Goal: Information Seeking & Learning: Learn about a topic

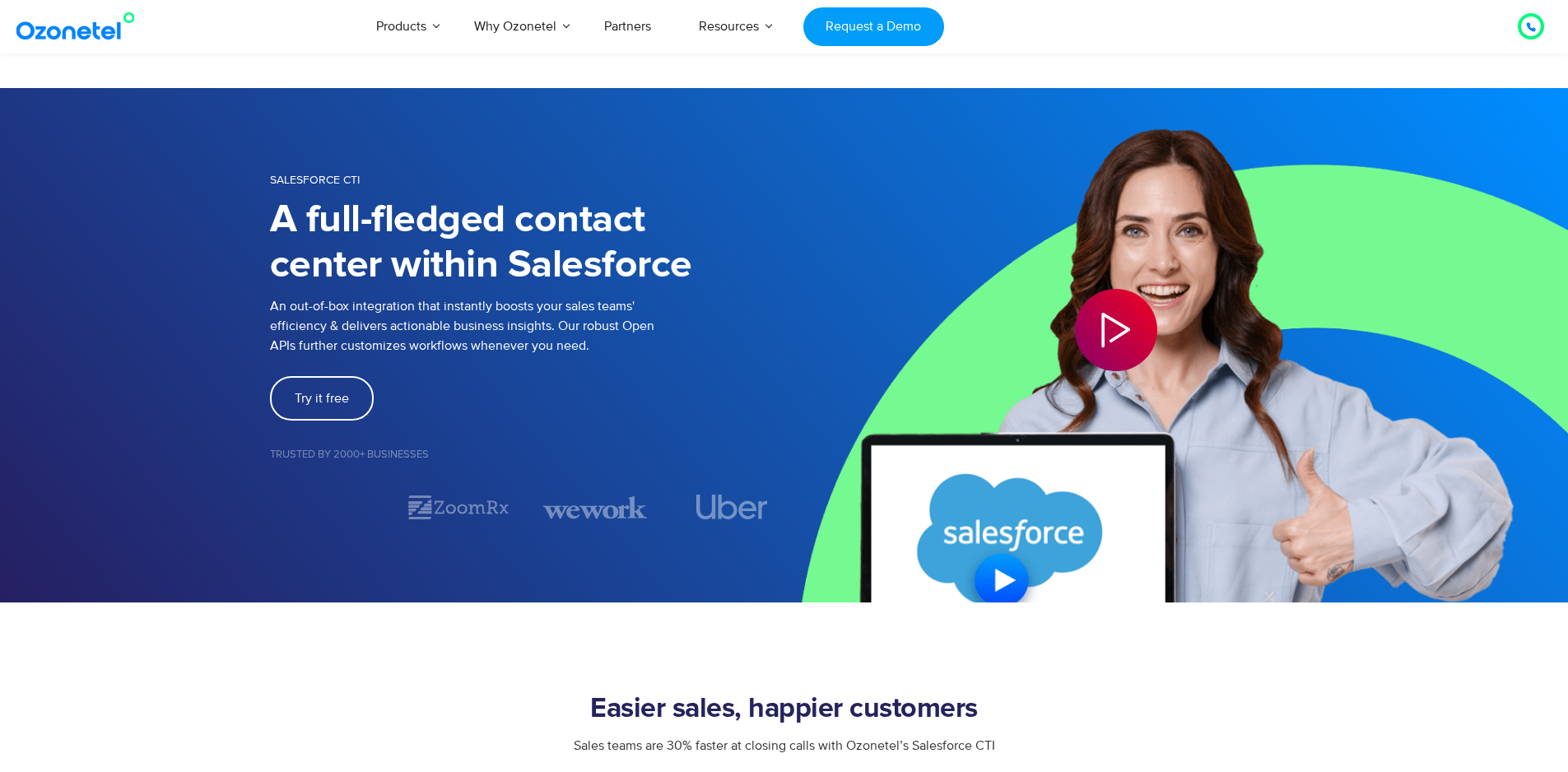
select select "**"
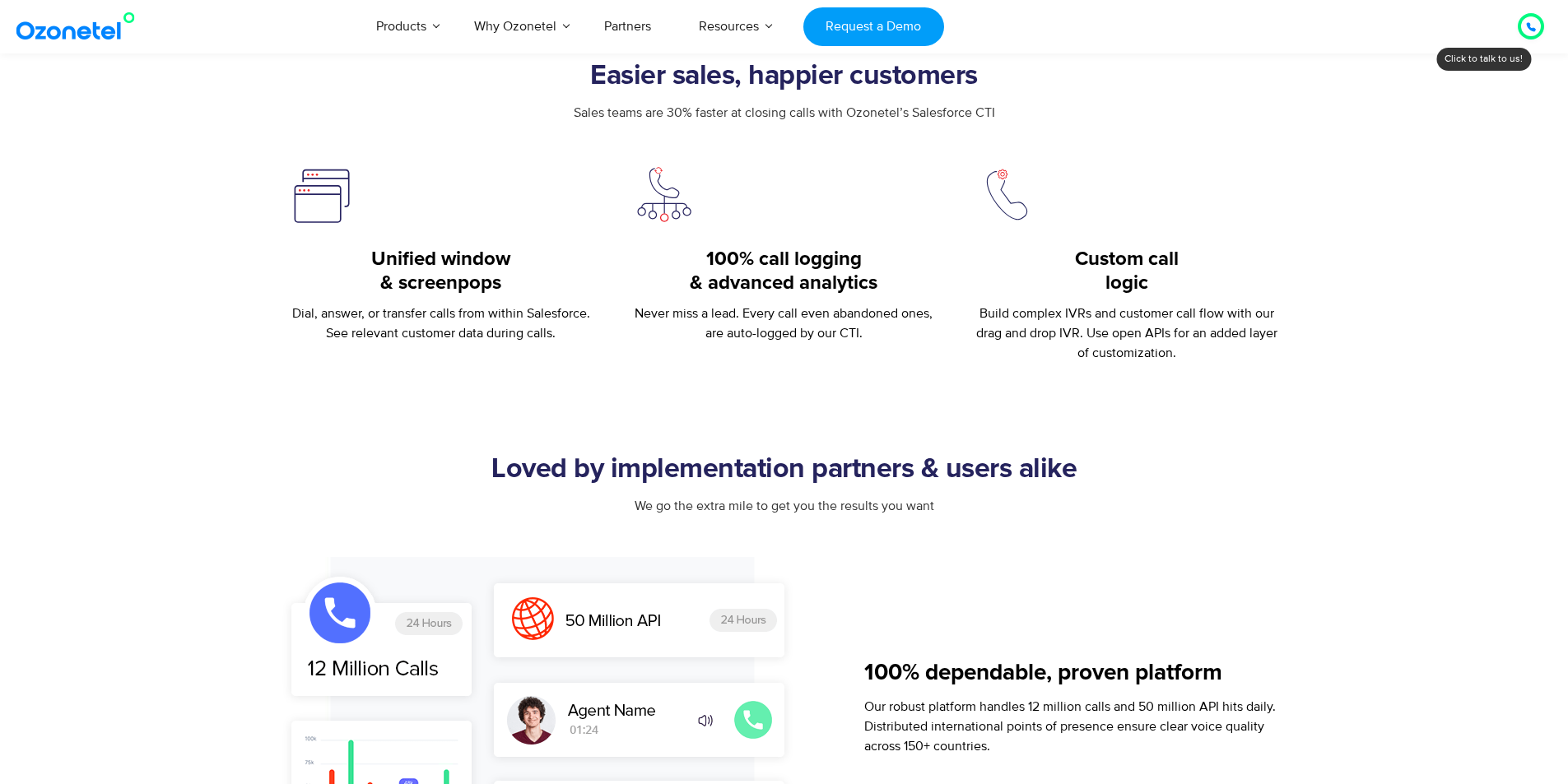
scroll to position [823, 0]
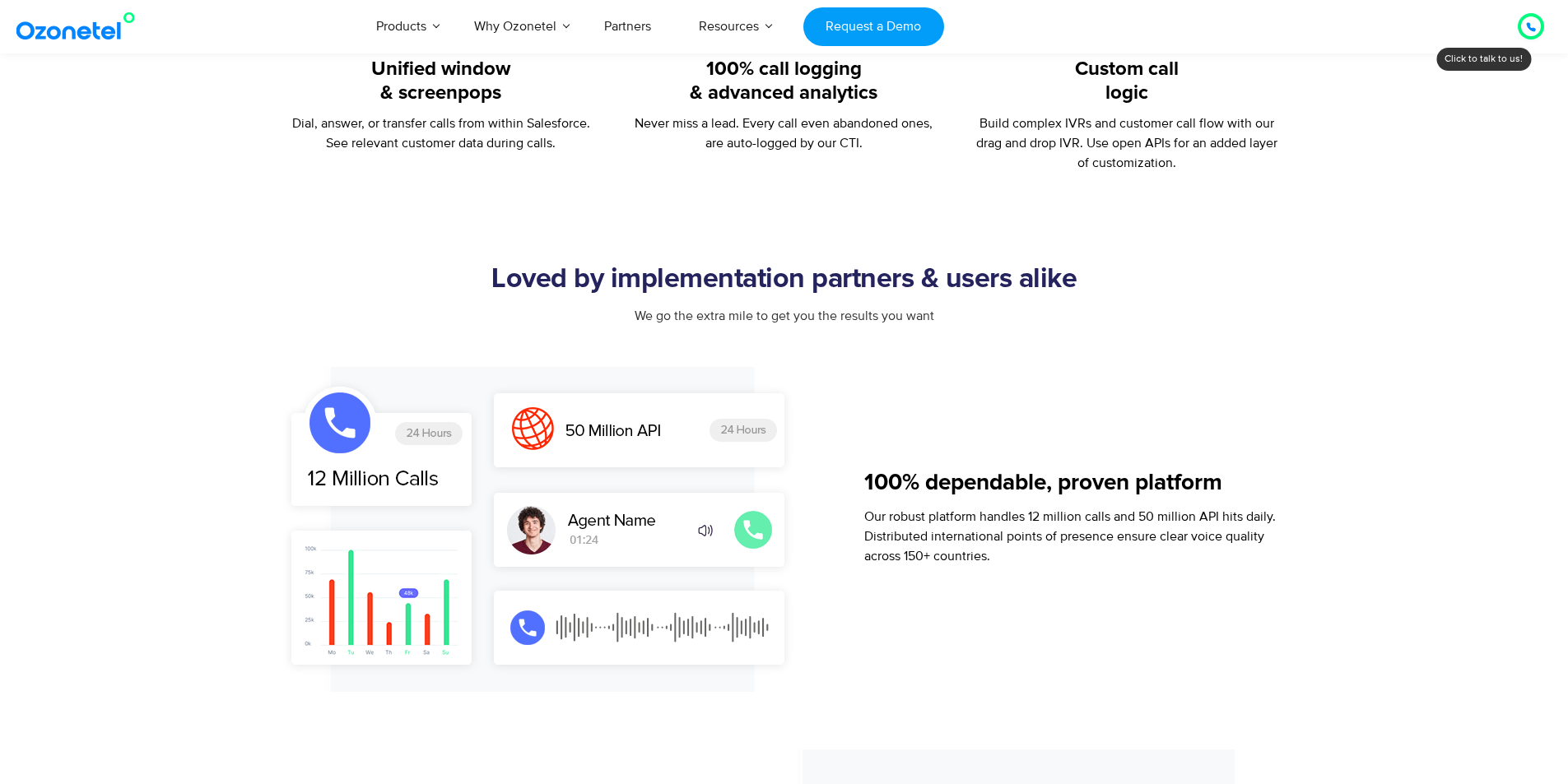
click at [906, 415] on div "100% dependable, proven platform Our robust platform handles 12 million calls a…" at bounding box center [1080, 530] width 432 height 325
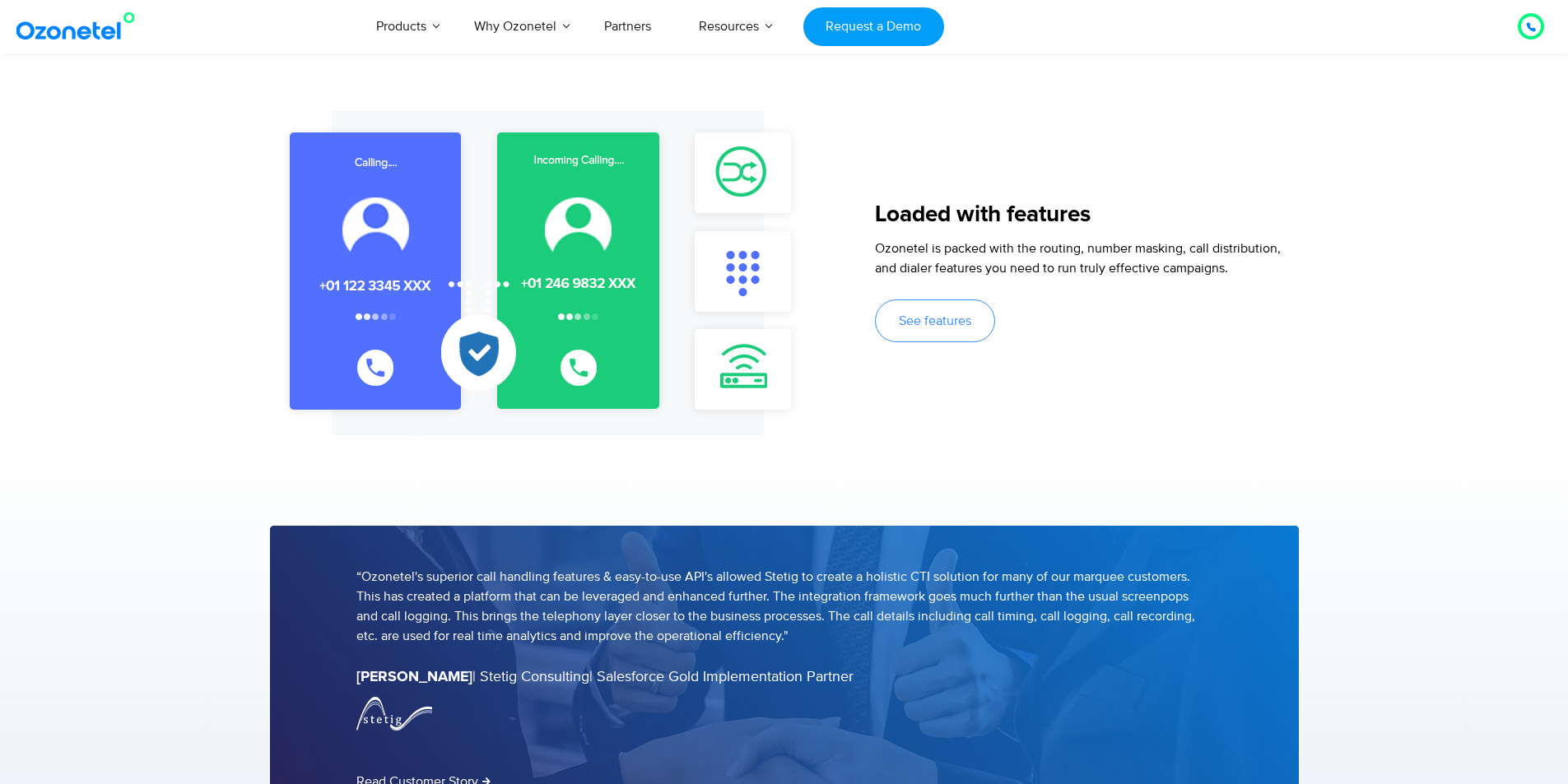
scroll to position [1893, 0]
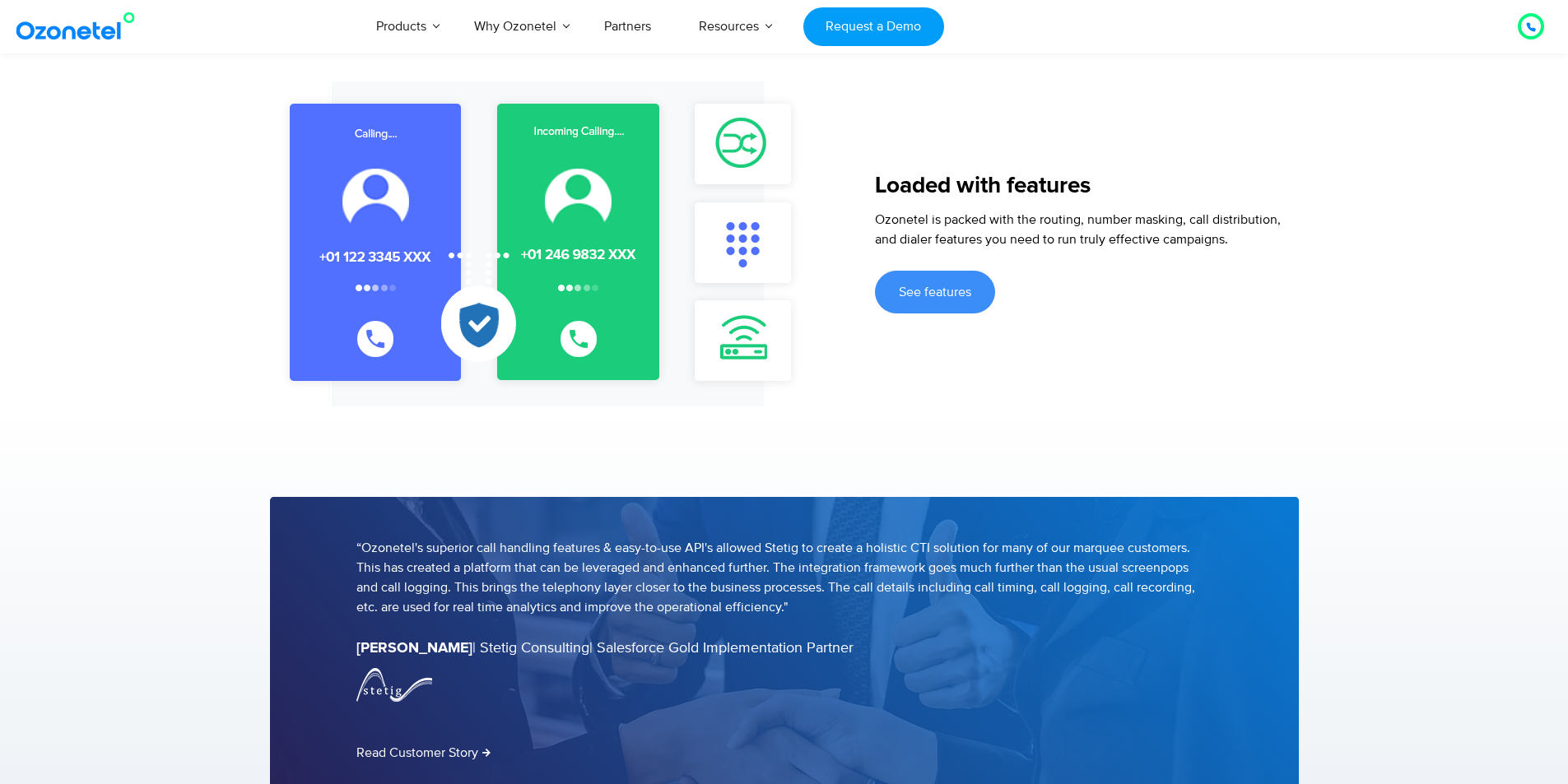
click at [936, 301] on link "See features" at bounding box center [935, 292] width 120 height 42
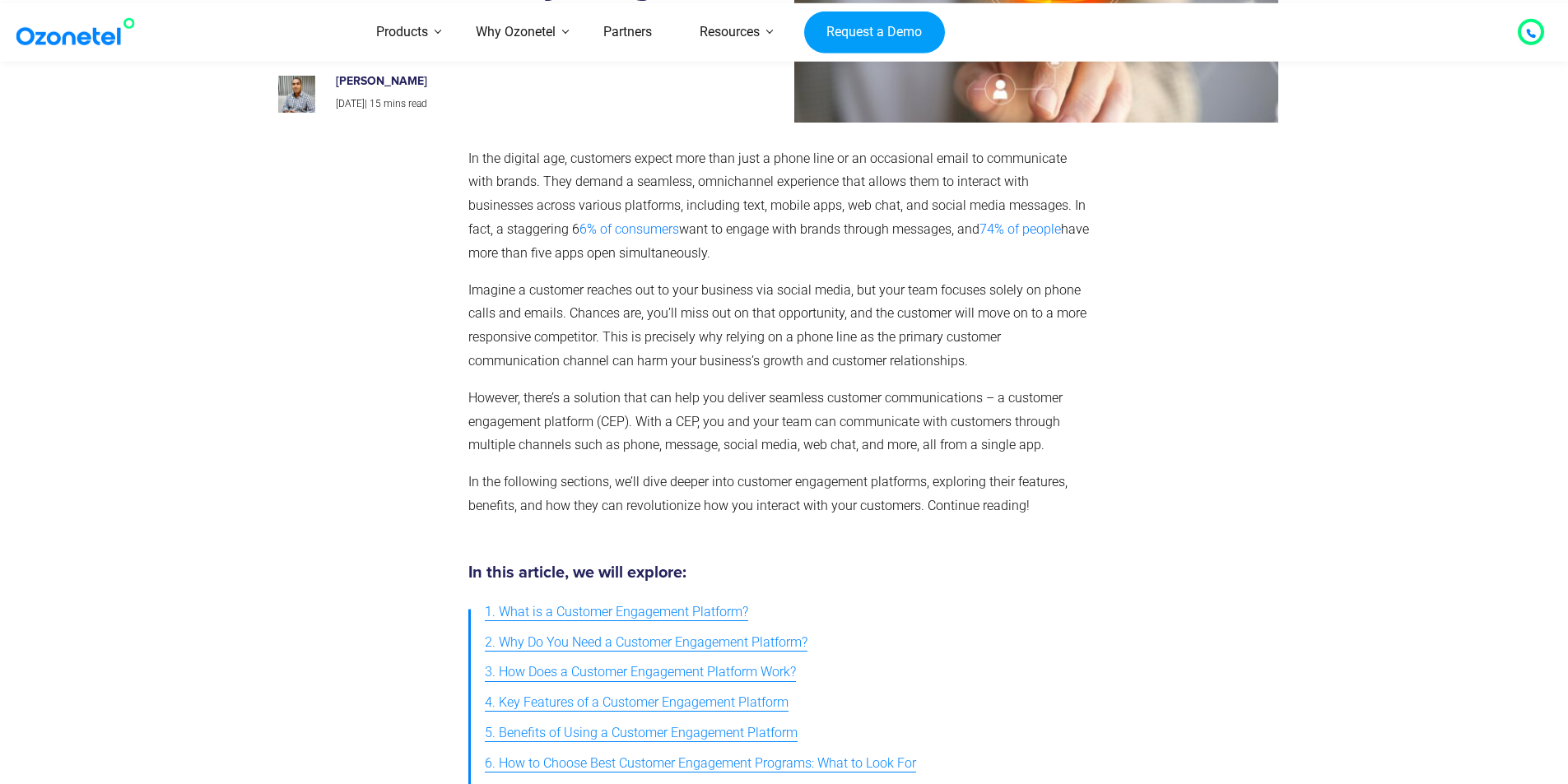
scroll to position [247, 0]
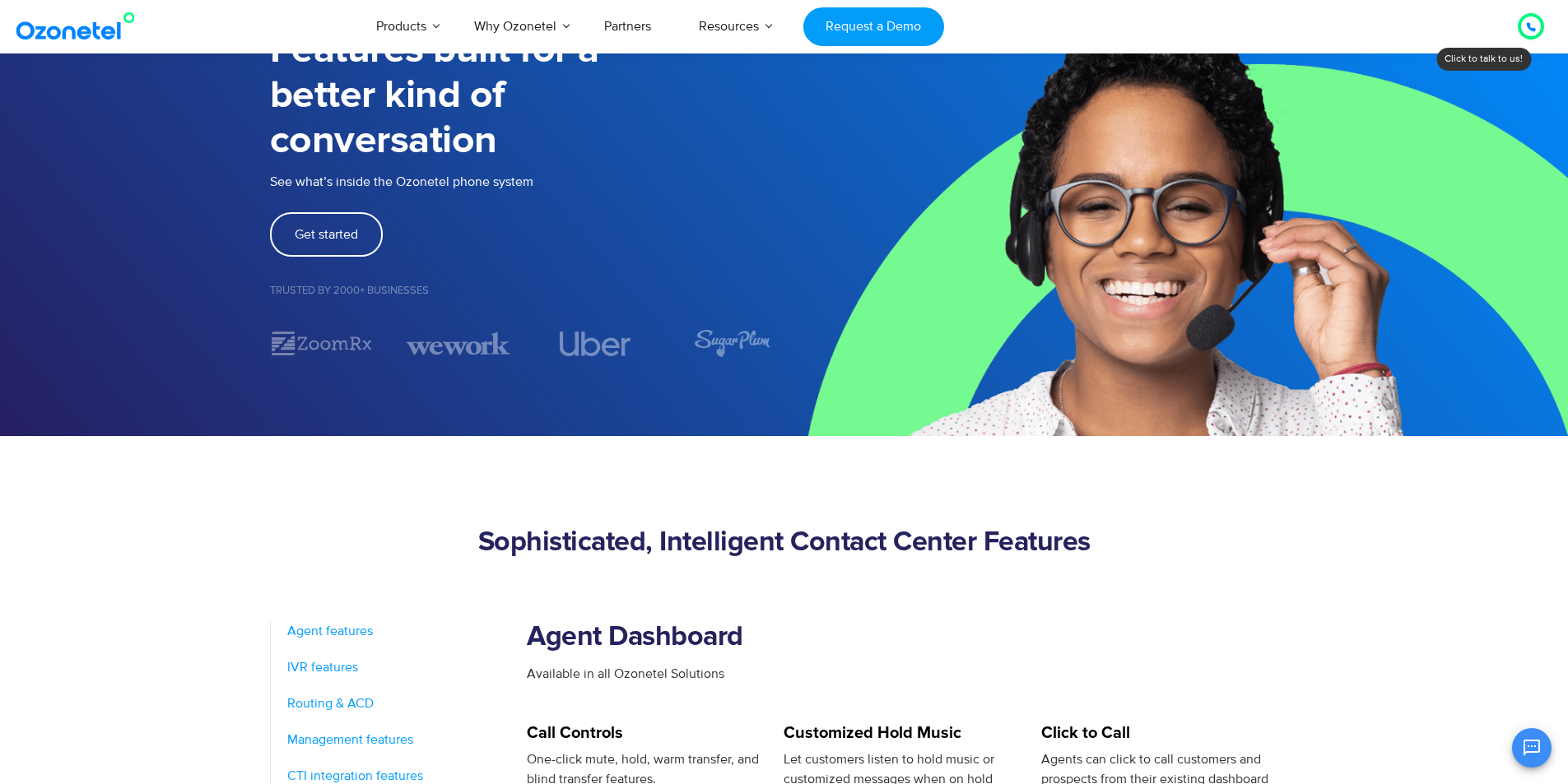
scroll to position [164, 0]
